Goal: Download file/media

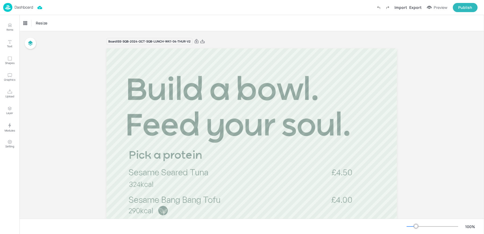
click at [10, 8] on img at bounding box center [7, 7] width 9 height 9
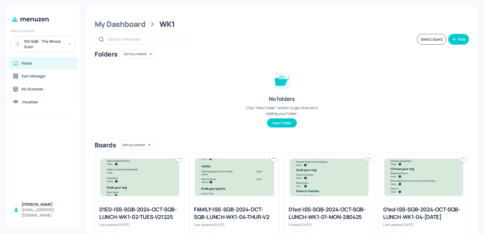
click at [34, 57] on div "Home" at bounding box center [43, 63] width 69 height 12
click at [32, 46] on div "ISS SQB - The Whole Grain" at bounding box center [44, 44] width 41 height 11
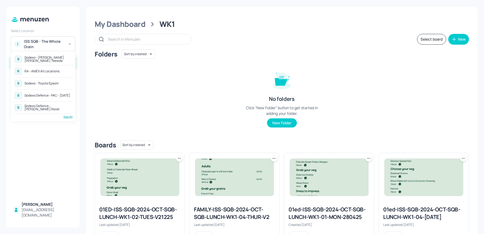
click at [50, 108] on div "Sodexo Defence - [PERSON_NAME] Revel" at bounding box center [47, 107] width 47 height 6
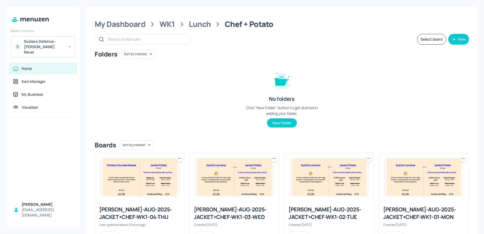
click at [195, 97] on div "Folders Sort by created id ​ No folders Click “New Folder” button to get starte…" at bounding box center [282, 92] width 374 height 87
click at [190, 28] on div "Lunch" at bounding box center [200, 24] width 22 height 10
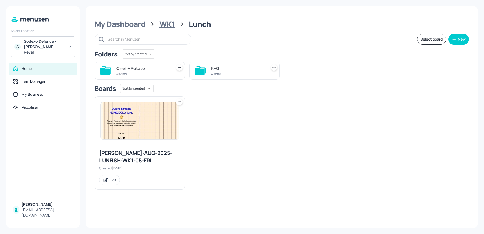
click at [168, 27] on div "WK1" at bounding box center [167, 24] width 16 height 10
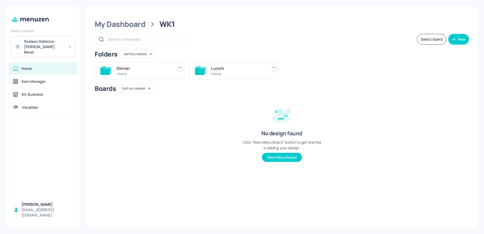
click at [131, 74] on div "4 items" at bounding box center [142, 74] width 53 height 5
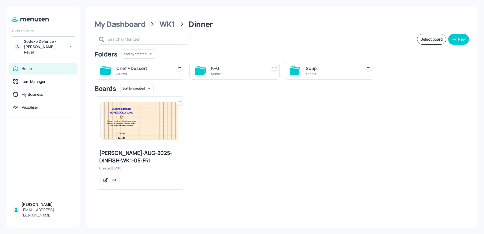
click at [164, 70] on div "Chef + Dessert" at bounding box center [142, 68] width 53 height 6
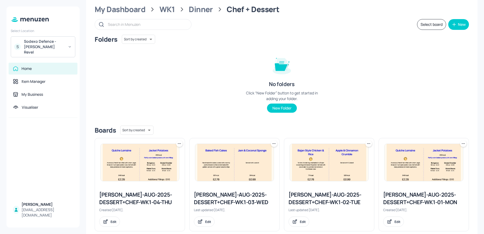
scroll to position [24, 0]
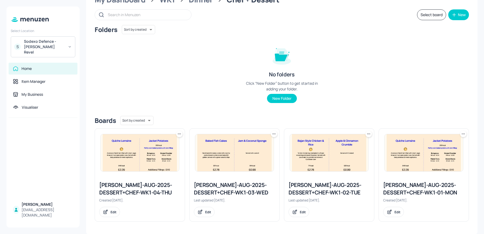
click at [141, 183] on div "Newbold-AUG-2025-DESSERT+CHEF-WK1-04-THU" at bounding box center [139, 188] width 81 height 15
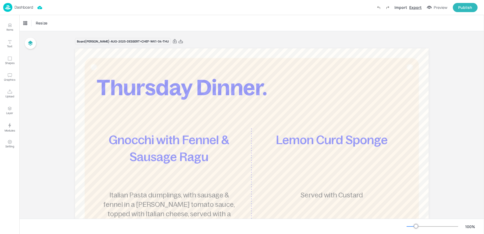
click at [417, 6] on div "Export" at bounding box center [415, 8] width 12 height 6
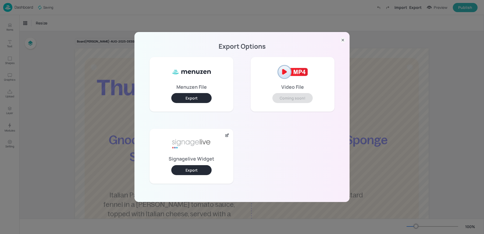
click at [191, 171] on button "Export" at bounding box center [191, 170] width 40 height 10
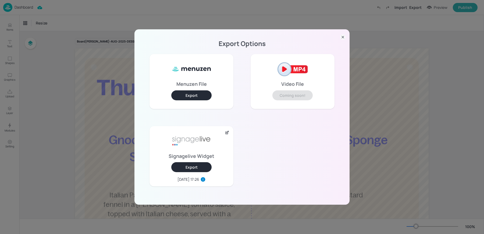
click at [84, 49] on div "Export Options Menuzen File Export Video File Coming soon! Signagelive Widget E…" at bounding box center [242, 117] width 484 height 234
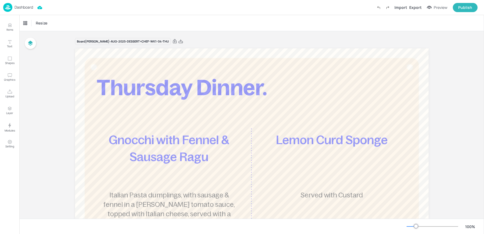
click at [58, 89] on div "Board Newbold-AUG-2025-DESSERT+CHEF-WK1-04-THU Gnocchi with Fennel & Sausage Ra…" at bounding box center [251, 191] width 465 height 321
